Goal: Information Seeking & Learning: Find specific fact

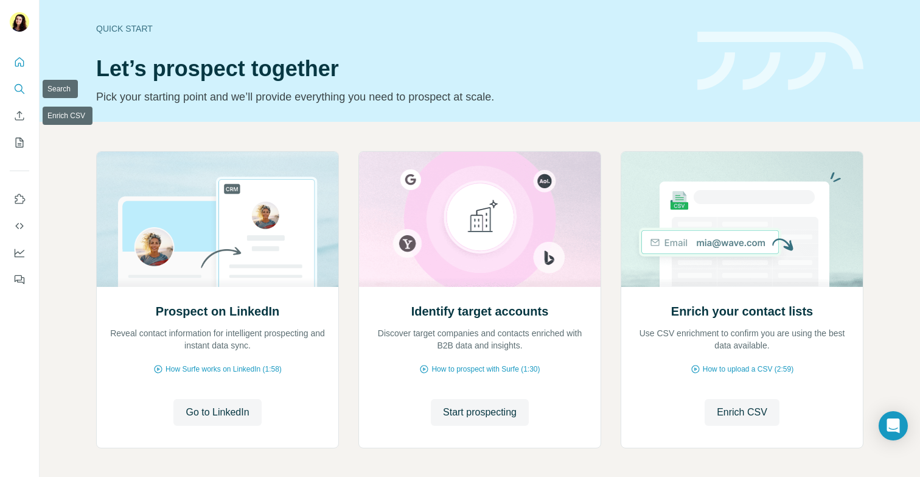
click at [23, 85] on icon "Search" at bounding box center [19, 89] width 12 height 12
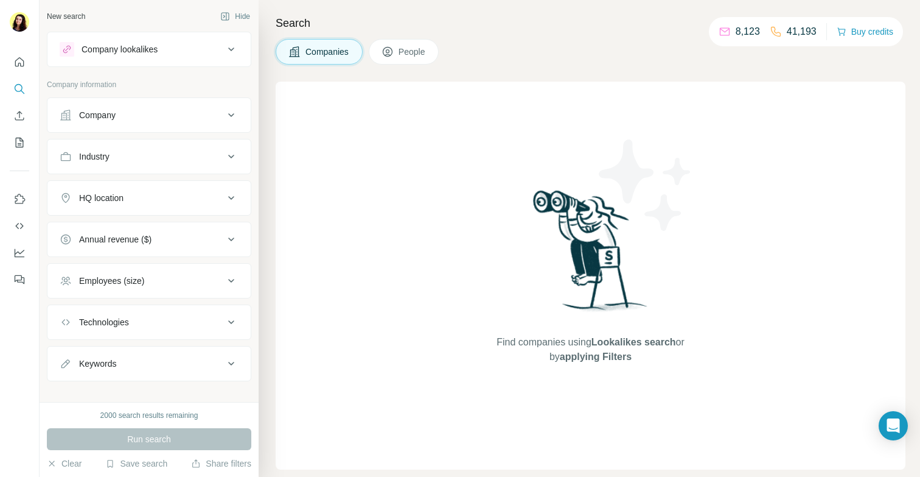
click at [129, 107] on button "Company" at bounding box center [148, 114] width 203 height 29
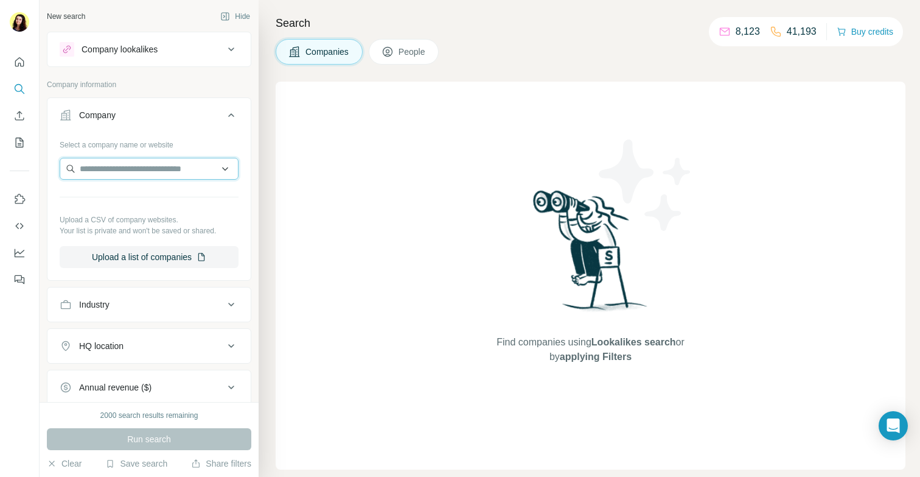
click at [133, 160] on input "text" at bounding box center [149, 169] width 179 height 22
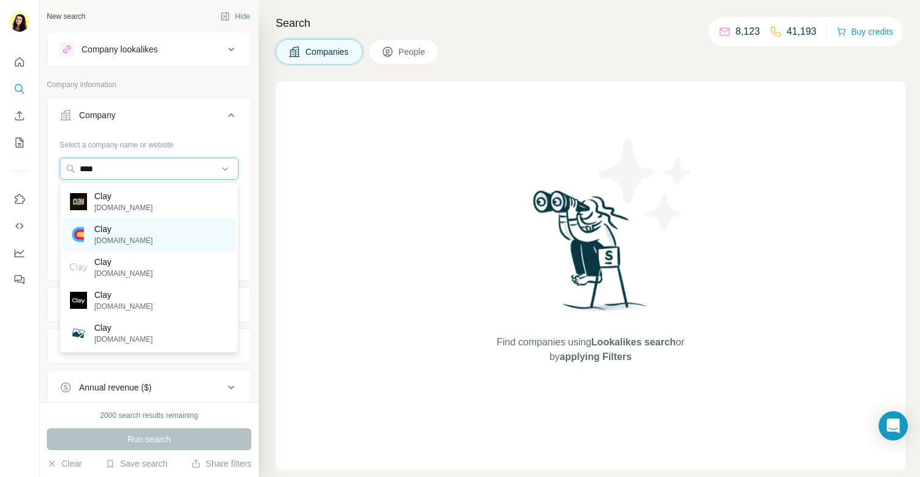
type input "****"
click at [139, 229] on div "Clay [DOMAIN_NAME]" at bounding box center [149, 234] width 173 height 33
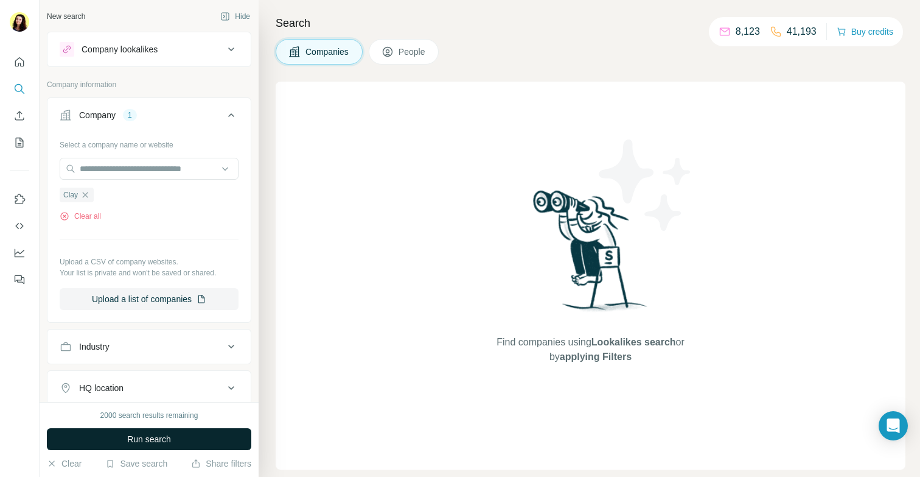
click at [169, 442] on span "Run search" at bounding box center [149, 439] width 44 height 12
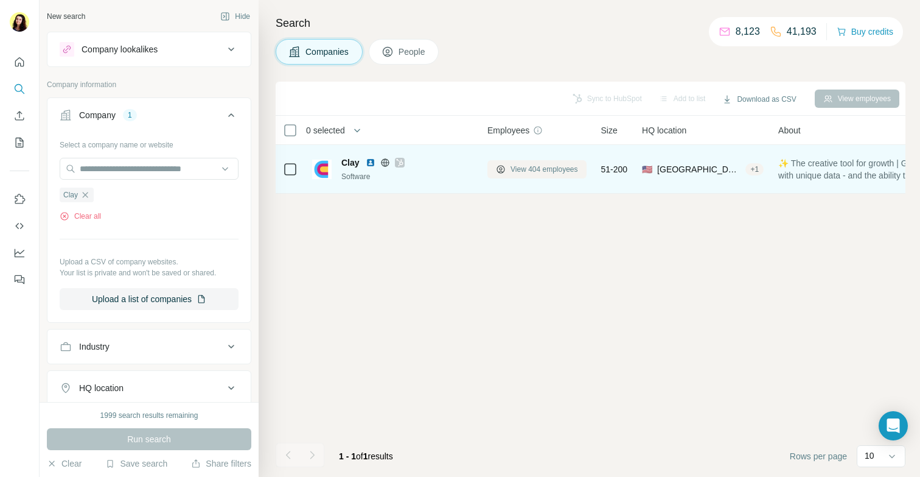
click at [519, 167] on span "View 404 employees" at bounding box center [545, 169] width 68 height 11
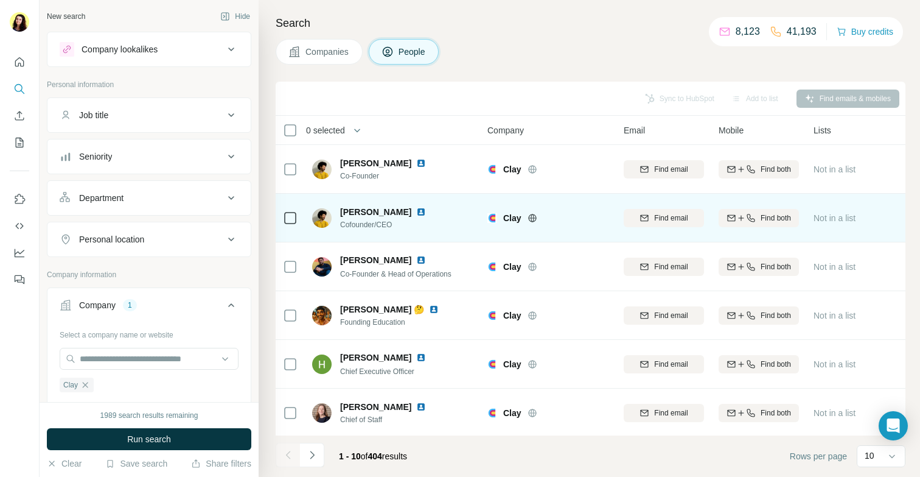
scroll to position [197, 0]
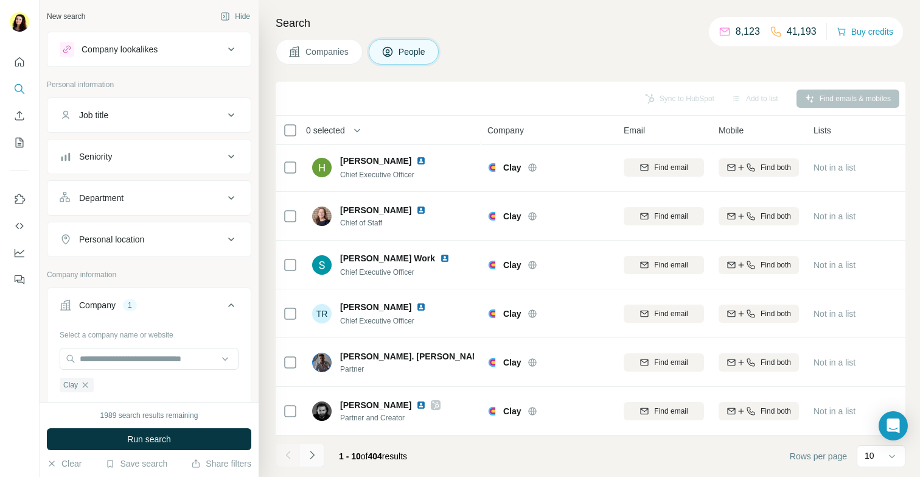
click at [318, 455] on button "Navigate to next page" at bounding box center [312, 454] width 24 height 24
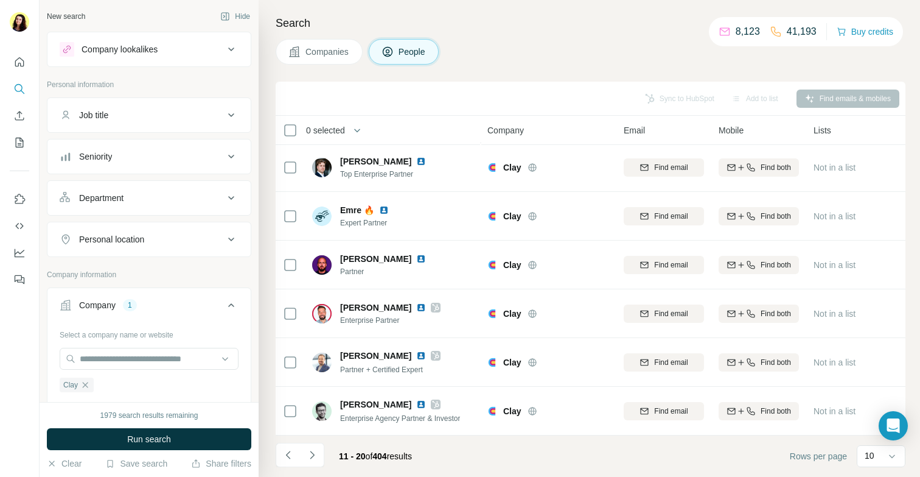
click at [121, 127] on button "Job title" at bounding box center [148, 114] width 203 height 29
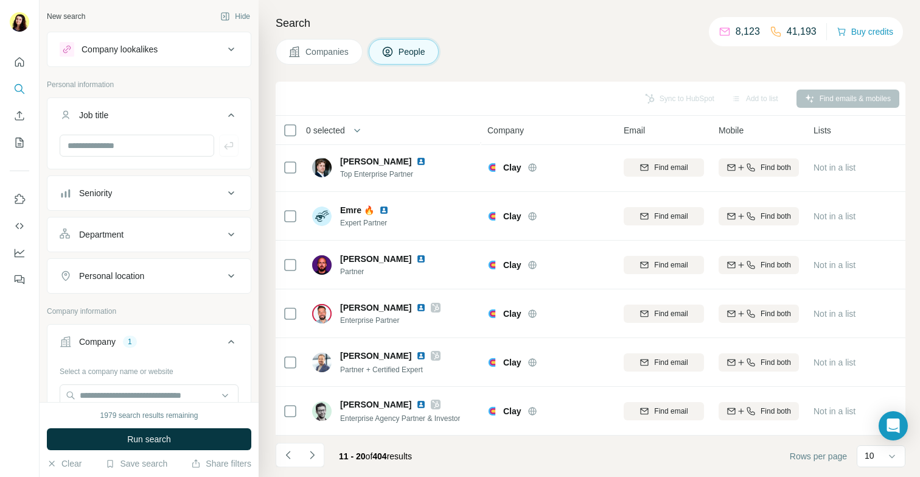
click at [125, 157] on div at bounding box center [148, 151] width 203 height 32
click at [130, 145] on input "text" at bounding box center [137, 146] width 155 height 22
type input "**********"
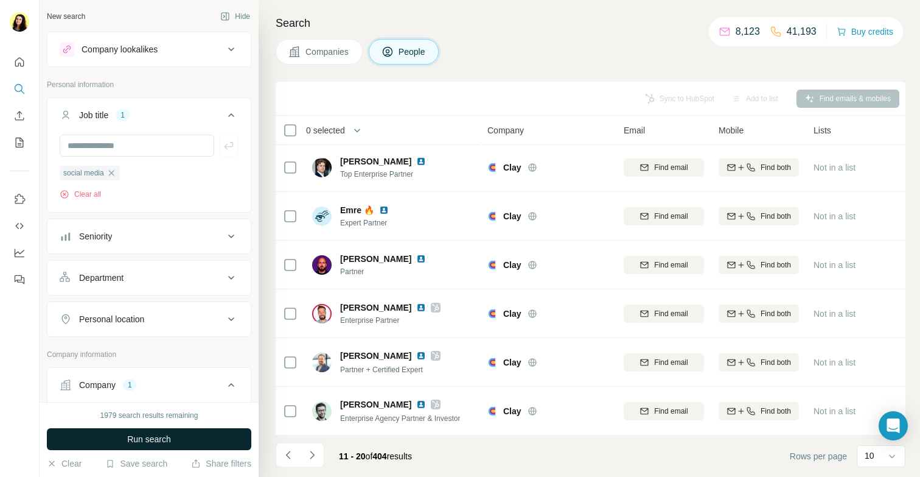
click at [121, 439] on button "Run search" at bounding box center [149, 439] width 204 height 22
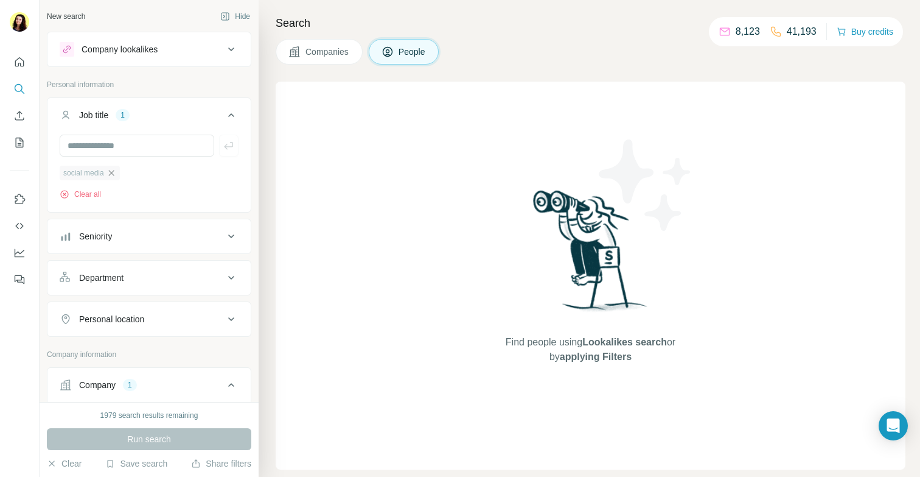
click at [115, 169] on icon "button" at bounding box center [112, 173] width 10 height 10
